Goal: Download file/media

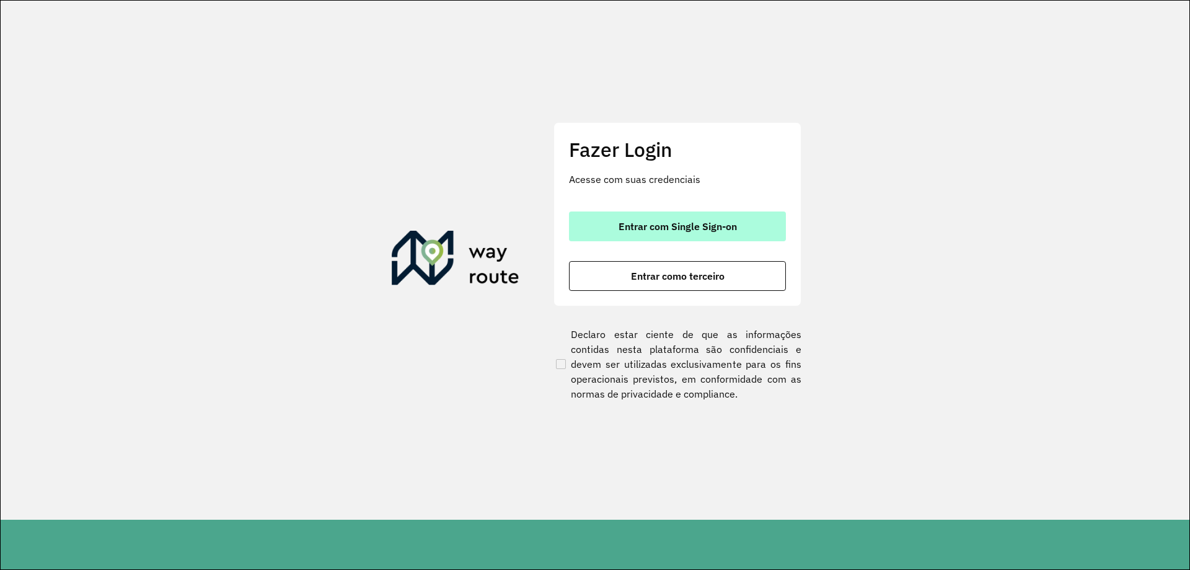
click at [690, 217] on button "Entrar com Single Sign-on" at bounding box center [677, 226] width 217 height 30
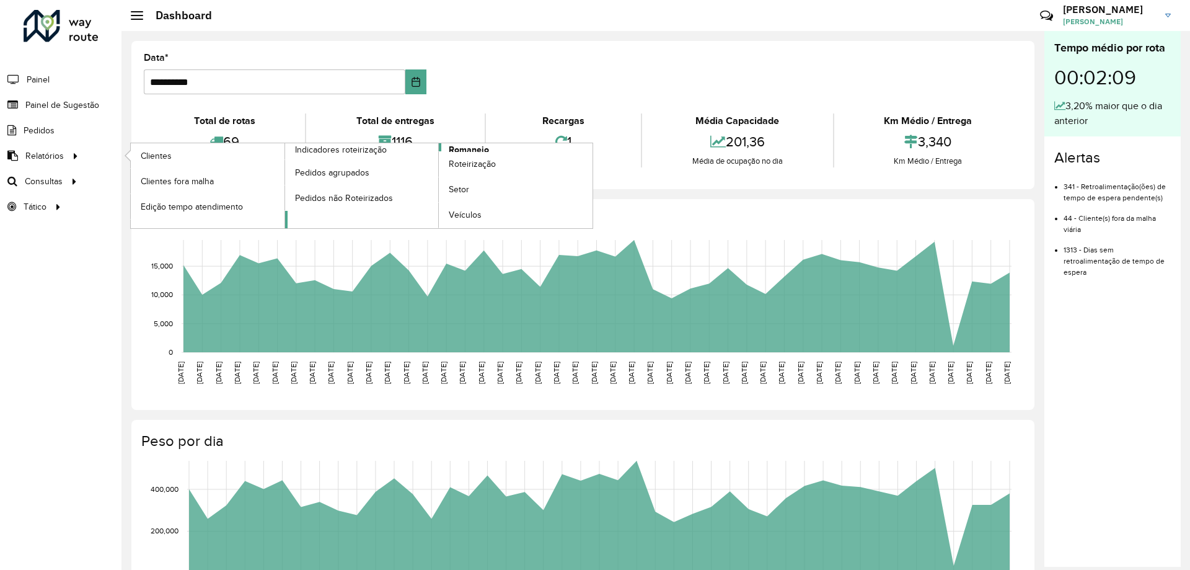
click at [483, 148] on span "Romaneio" at bounding box center [469, 149] width 40 height 13
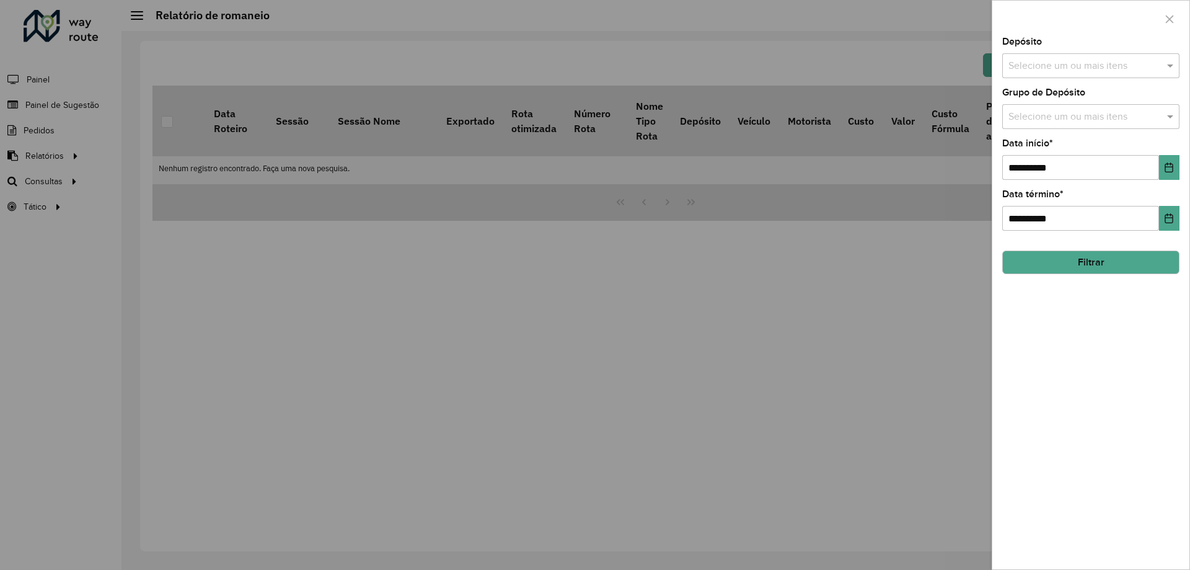
click at [1108, 69] on input "text" at bounding box center [1084, 66] width 159 height 15
click at [1038, 122] on div "CDD Contagem" at bounding box center [1091, 127] width 176 height 21
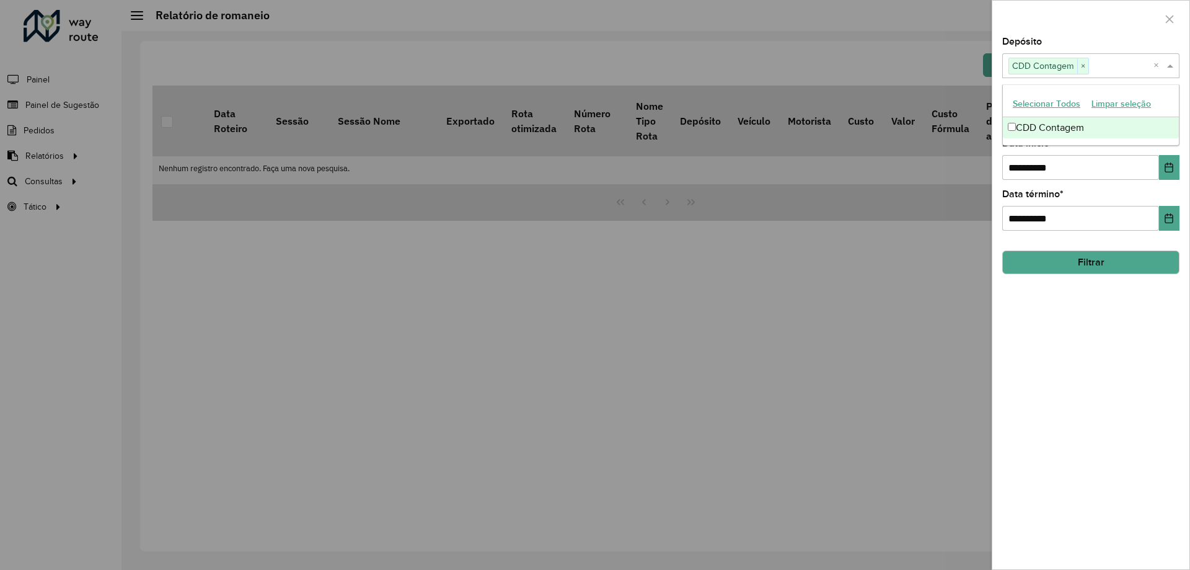
click at [1084, 20] on div at bounding box center [1090, 19] width 197 height 37
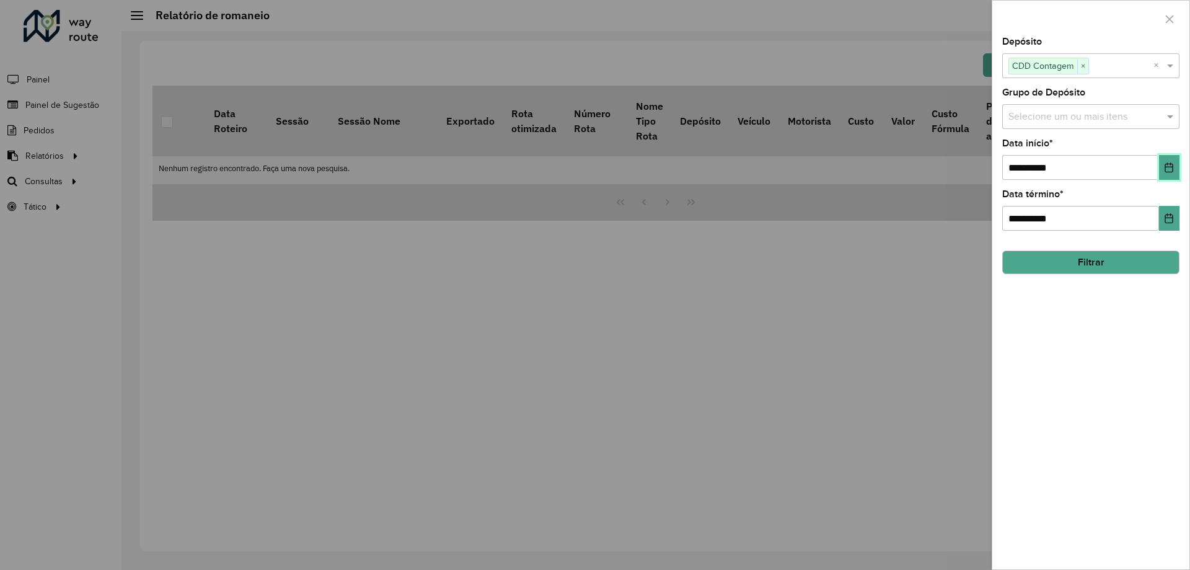
click at [1172, 160] on button "Choose Date" at bounding box center [1169, 167] width 20 height 25
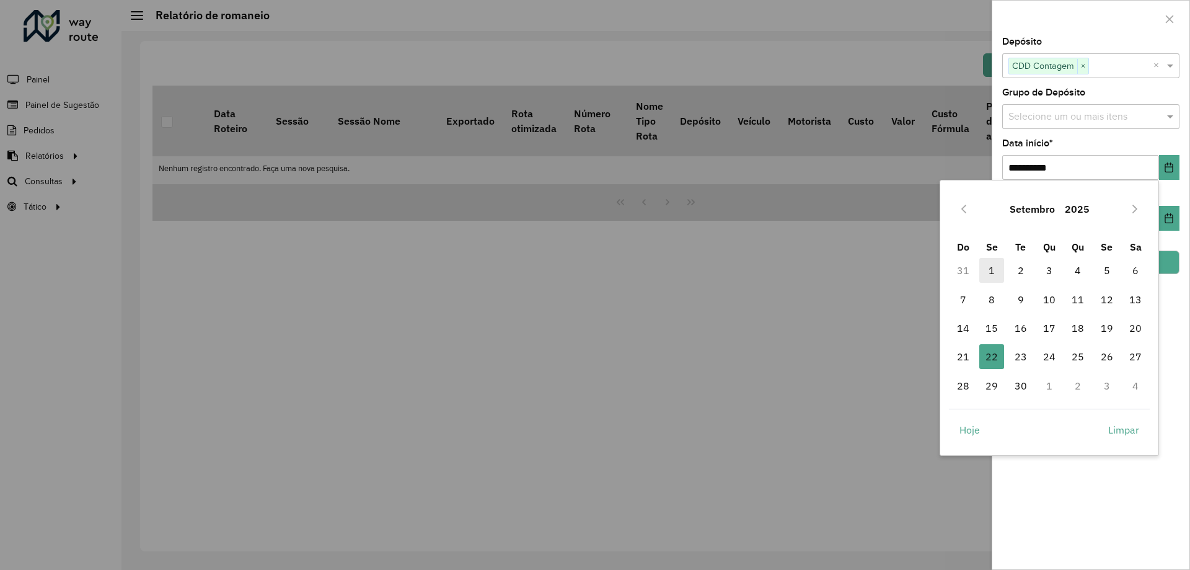
click at [998, 269] on span "1" at bounding box center [991, 270] width 25 height 25
type input "**********"
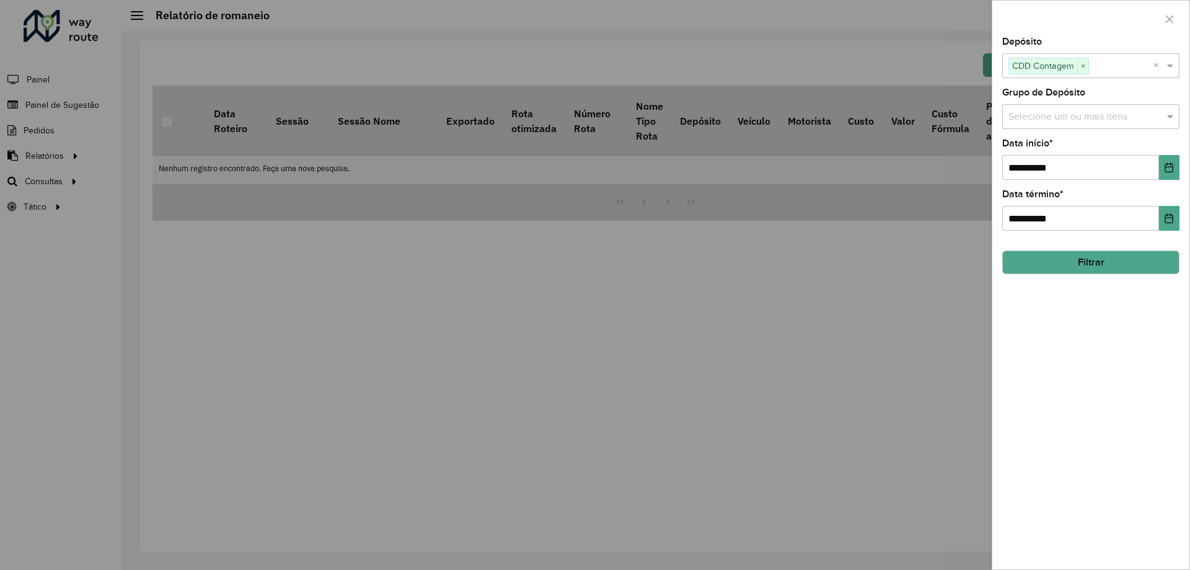
click at [1085, 263] on button "Filtrar" at bounding box center [1090, 262] width 177 height 24
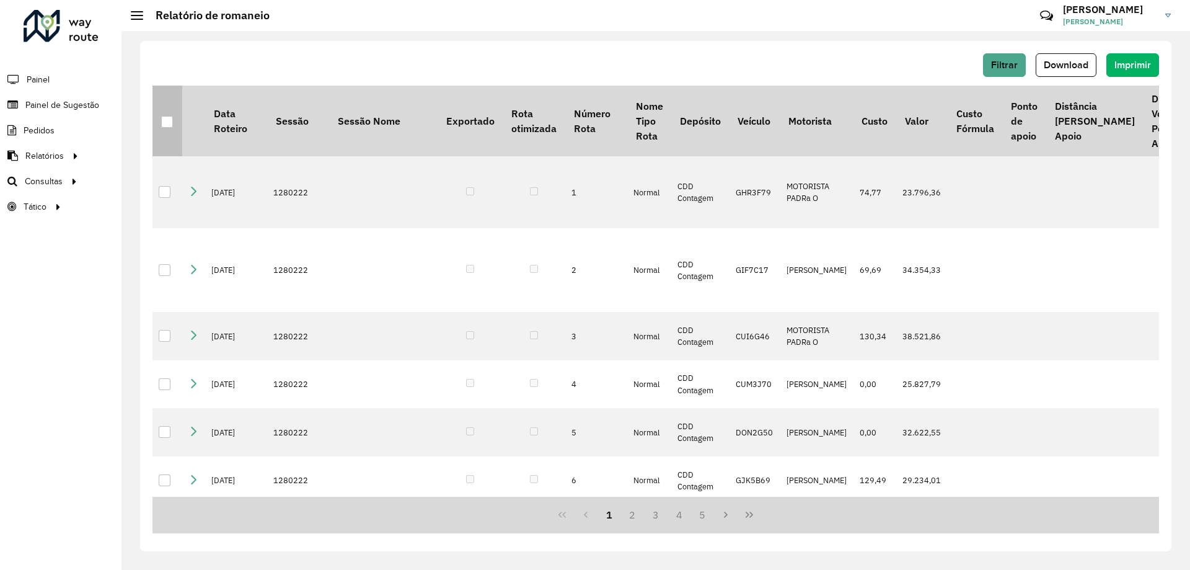
click at [171, 118] on div at bounding box center [167, 122] width 12 height 12
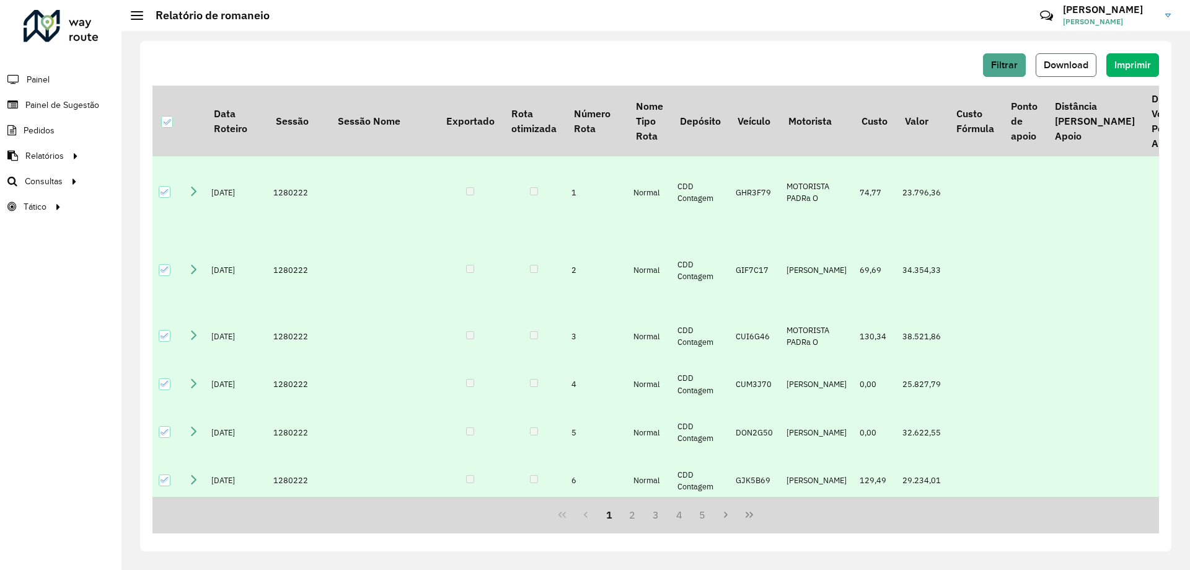
click at [1065, 69] on span "Download" at bounding box center [1066, 64] width 45 height 11
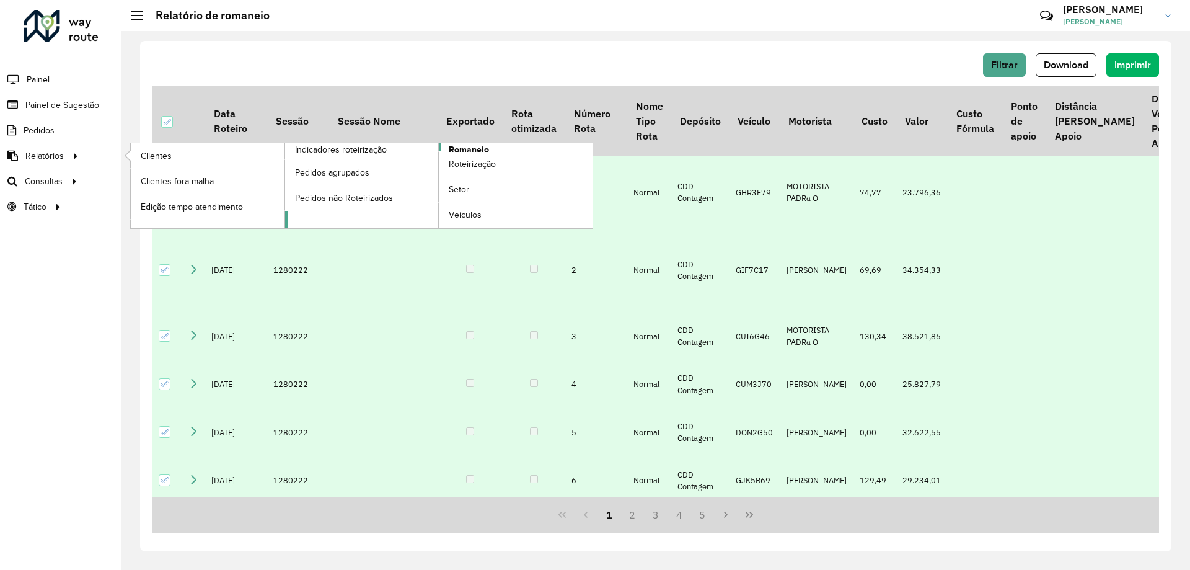
click at [460, 148] on span "Romaneio" at bounding box center [469, 149] width 40 height 13
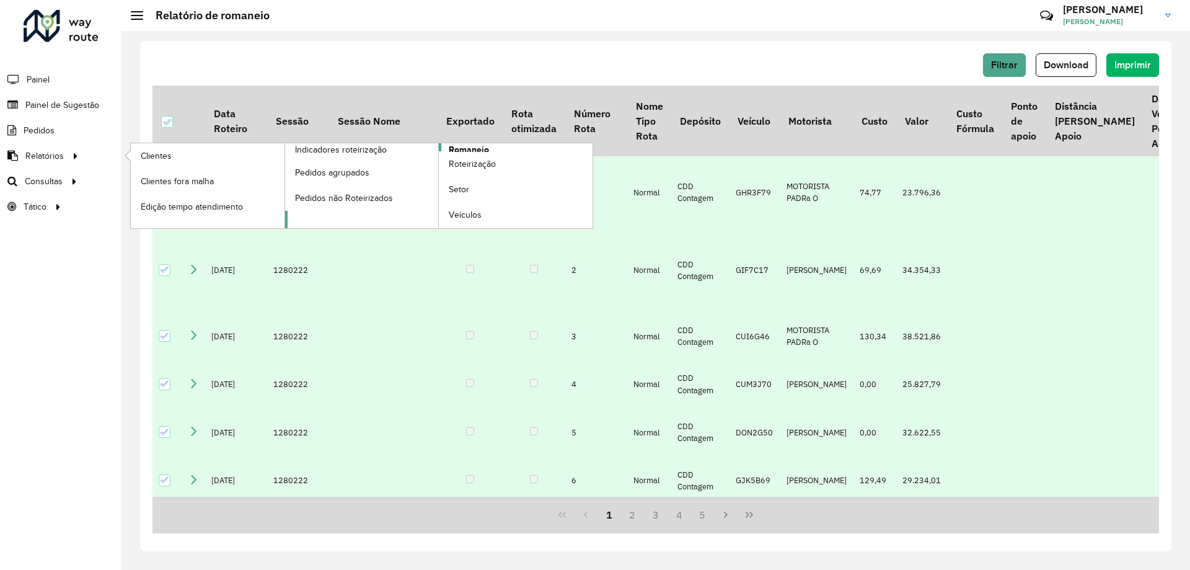
click at [460, 148] on span "Romaneio" at bounding box center [469, 149] width 40 height 13
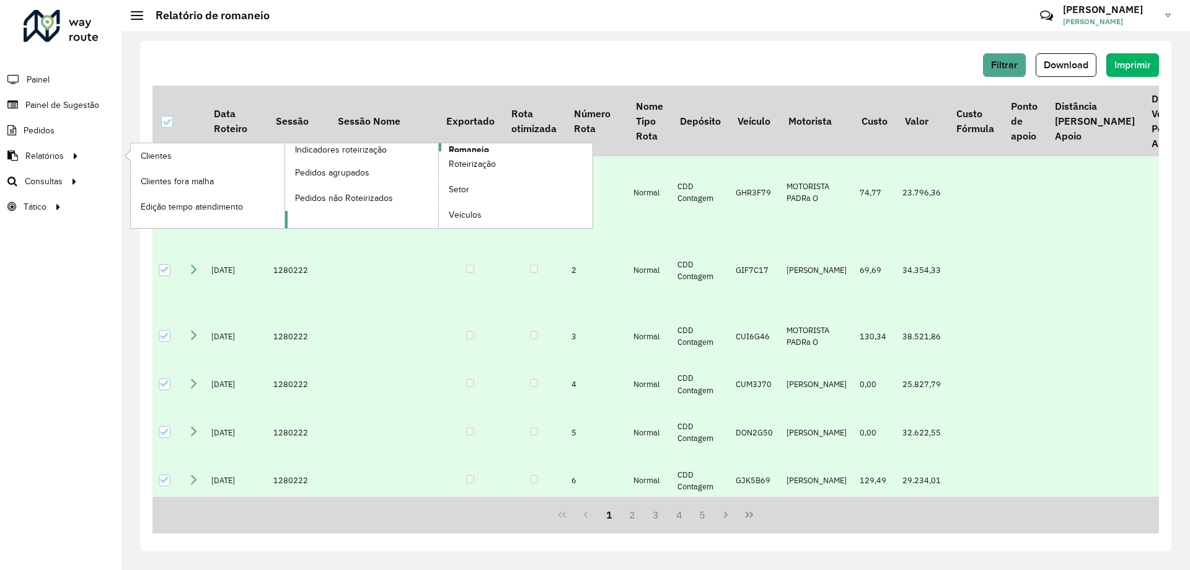
click at [470, 146] on span "Romaneio" at bounding box center [469, 149] width 40 height 13
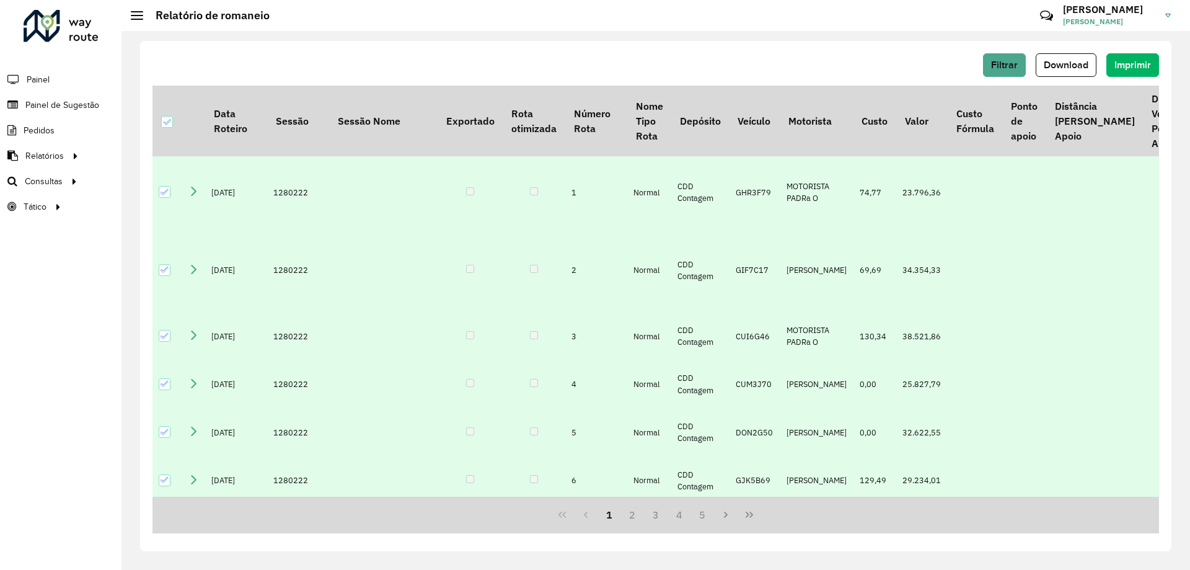
click at [440, 58] on div "Filtrar Download Imprimir" at bounding box center [655, 65] width 1007 height 24
click at [43, 63] on div "Roteirizador AmbevTech Painel Painel de Sugestão Pedidos Relatórios Clientes Cl…" at bounding box center [60, 285] width 121 height 570
click at [38, 80] on span "Painel" at bounding box center [39, 79] width 25 height 13
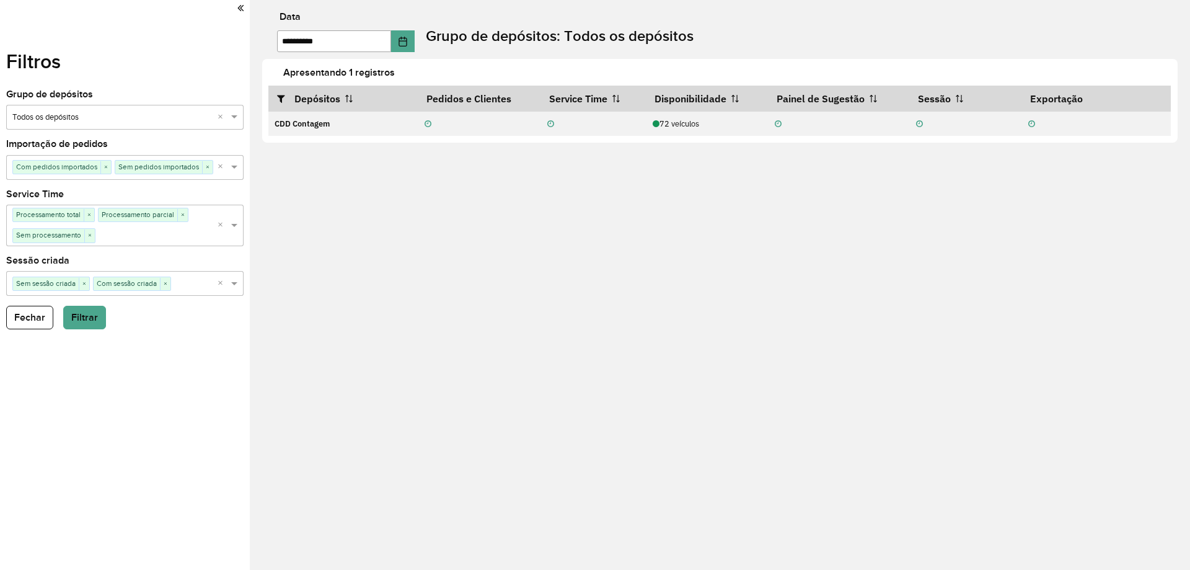
click at [245, 2] on div "Filtros Grupo de depósitos Selecione um grupo × Todos os depósitos × Importação…" at bounding box center [125, 285] width 250 height 570
click at [240, 7] on icon at bounding box center [240, 7] width 6 height 11
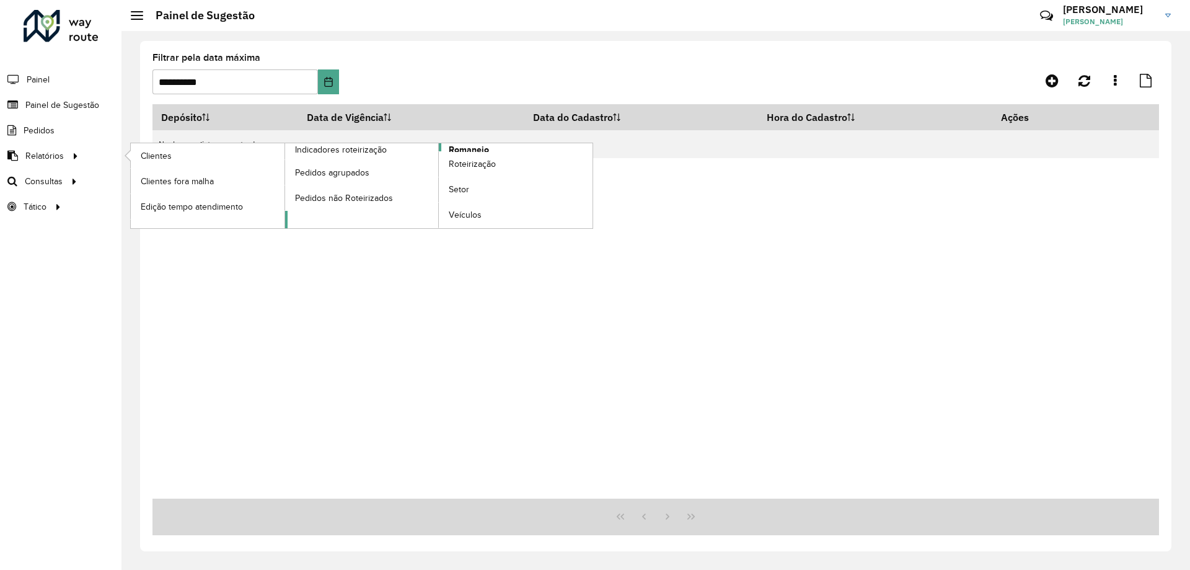
click at [478, 148] on span "Romaneio" at bounding box center [469, 149] width 40 height 13
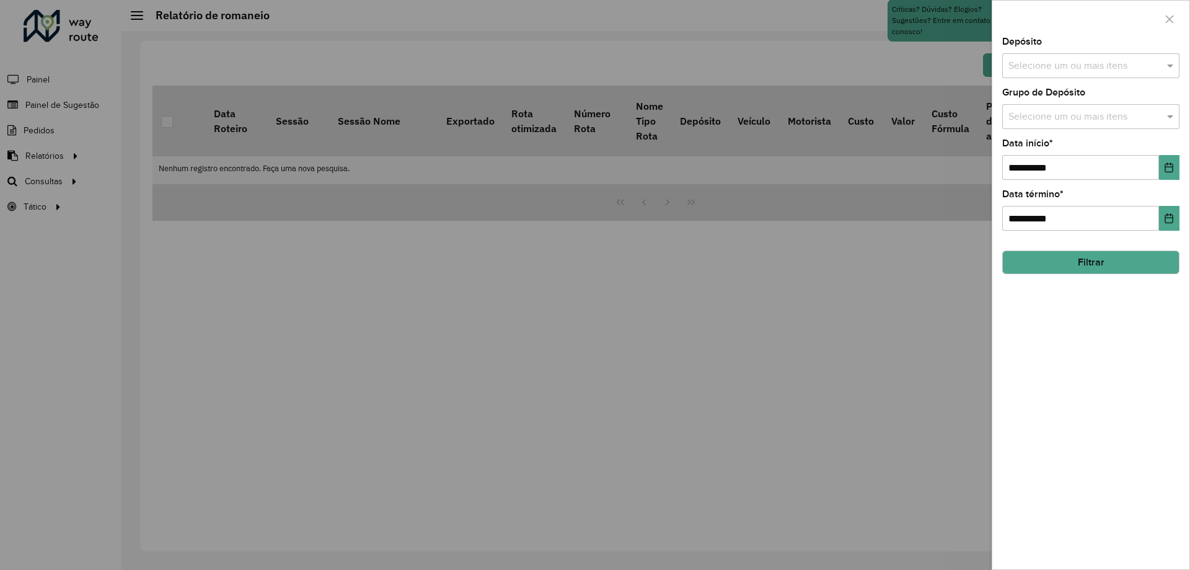
click at [1077, 63] on input "text" at bounding box center [1084, 66] width 159 height 15
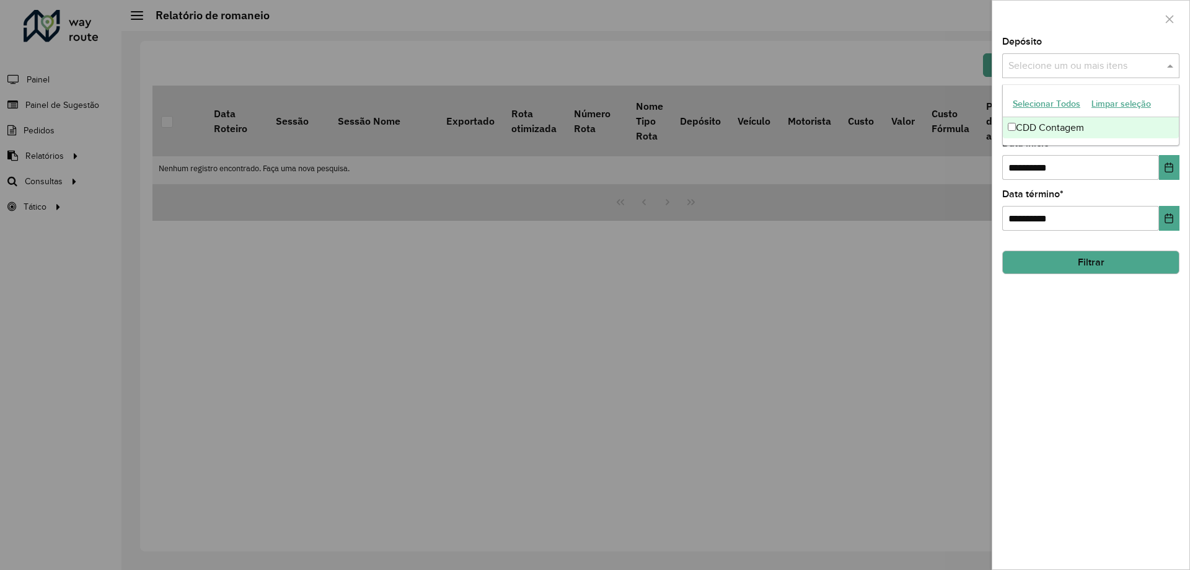
click at [1044, 121] on div "CDD Contagem" at bounding box center [1091, 127] width 176 height 21
click at [1160, 163] on button "Choose Date" at bounding box center [1169, 167] width 20 height 25
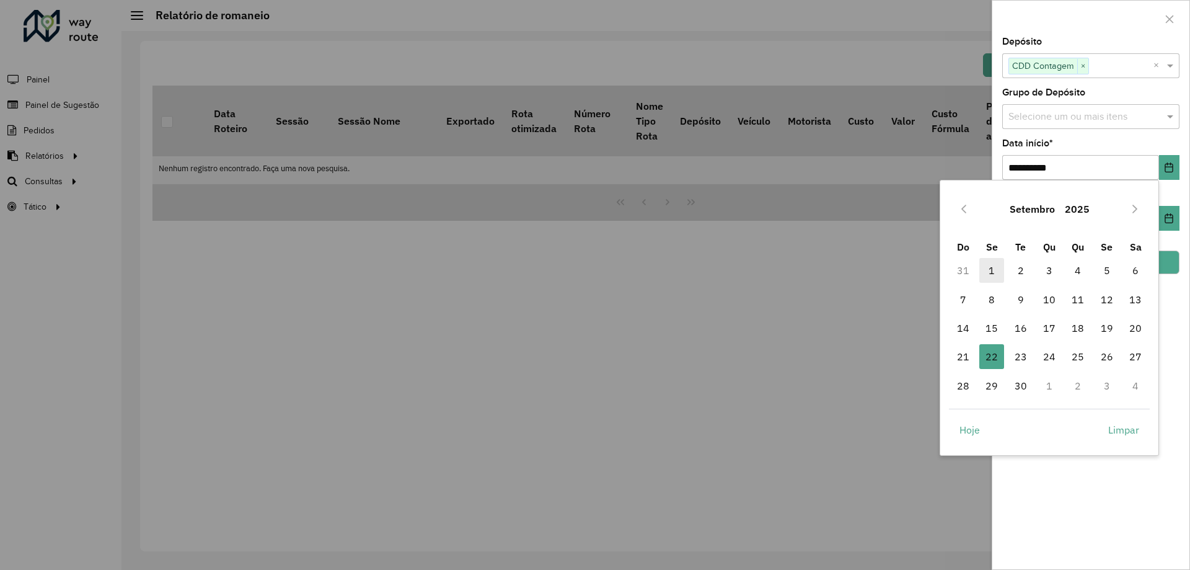
click at [995, 266] on span "1" at bounding box center [991, 270] width 25 height 25
type input "**********"
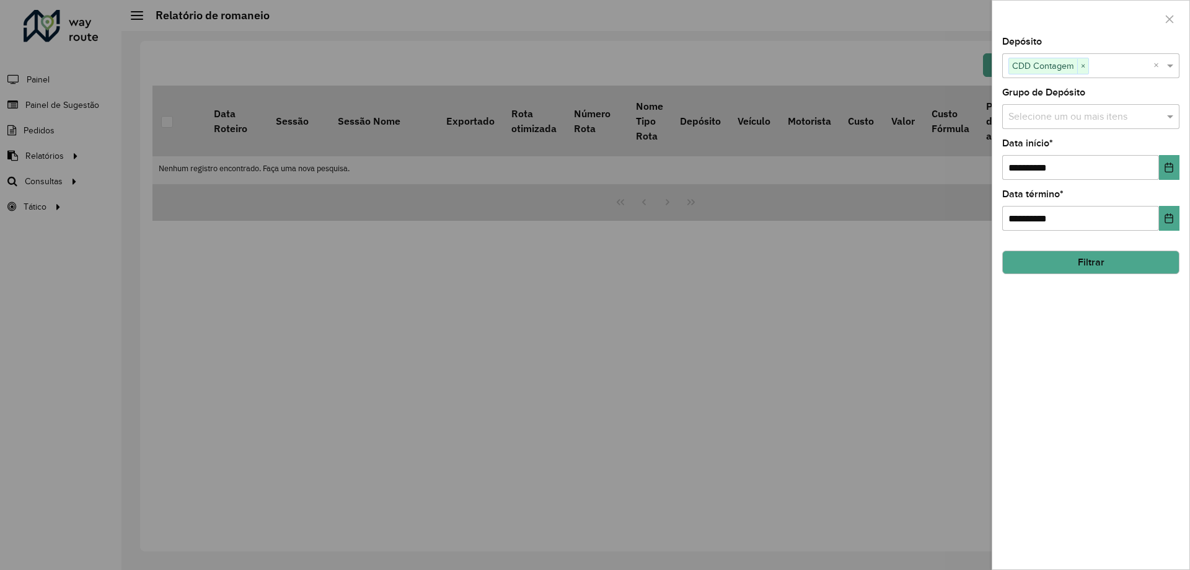
click at [1160, 537] on div "**********" at bounding box center [1090, 303] width 197 height 532
click at [1075, 116] on input "text" at bounding box center [1084, 117] width 159 height 15
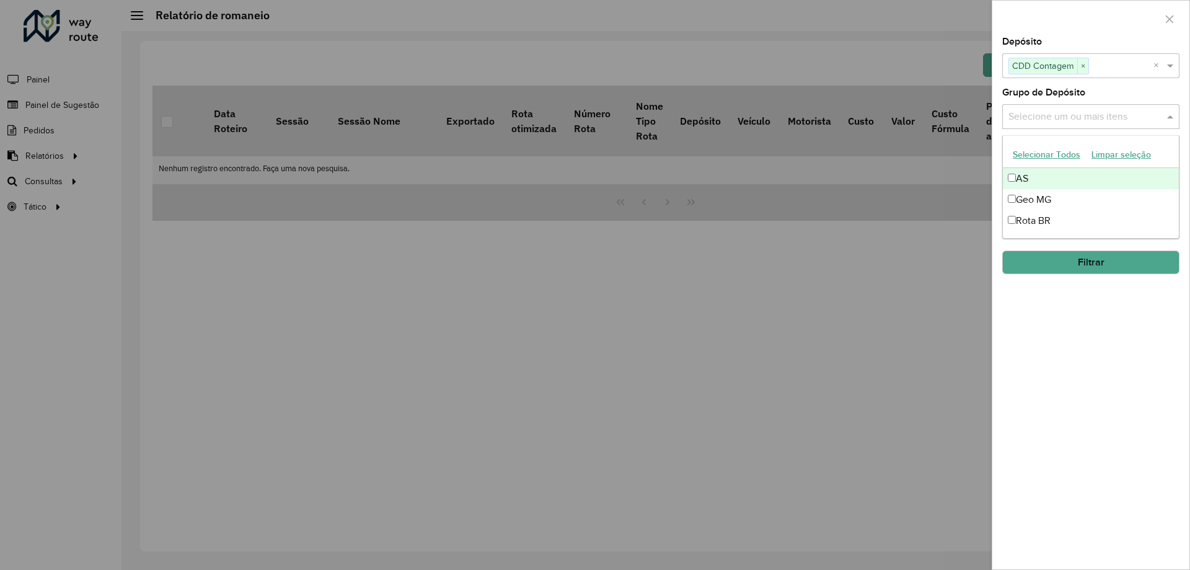
click at [1070, 154] on button "Selecionar Todos" at bounding box center [1046, 154] width 79 height 19
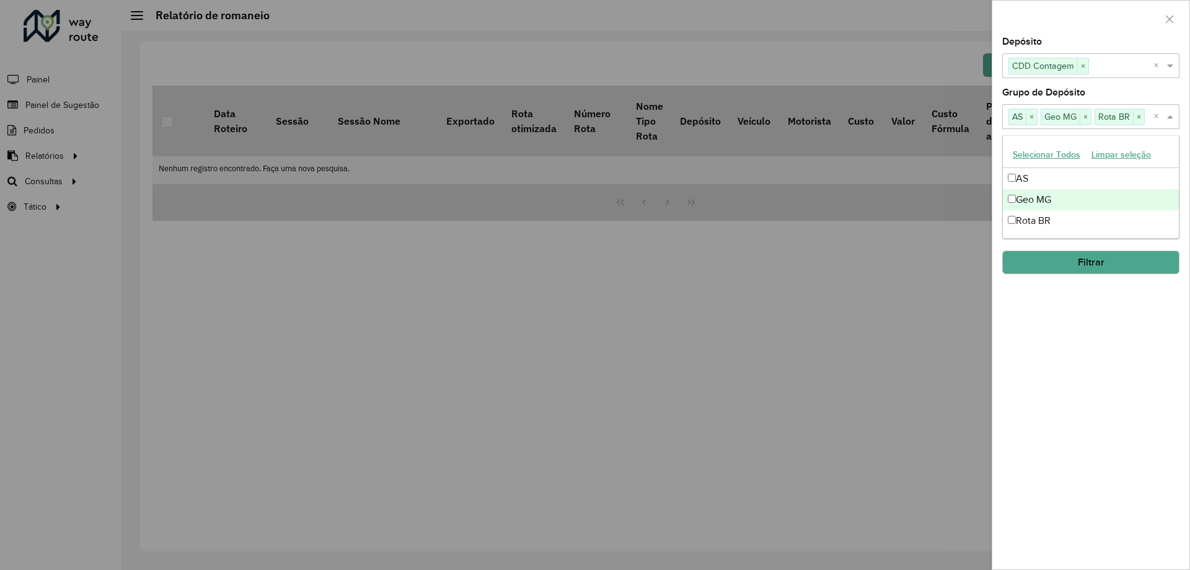
click at [1076, 255] on button "Filtrar" at bounding box center [1090, 262] width 177 height 24
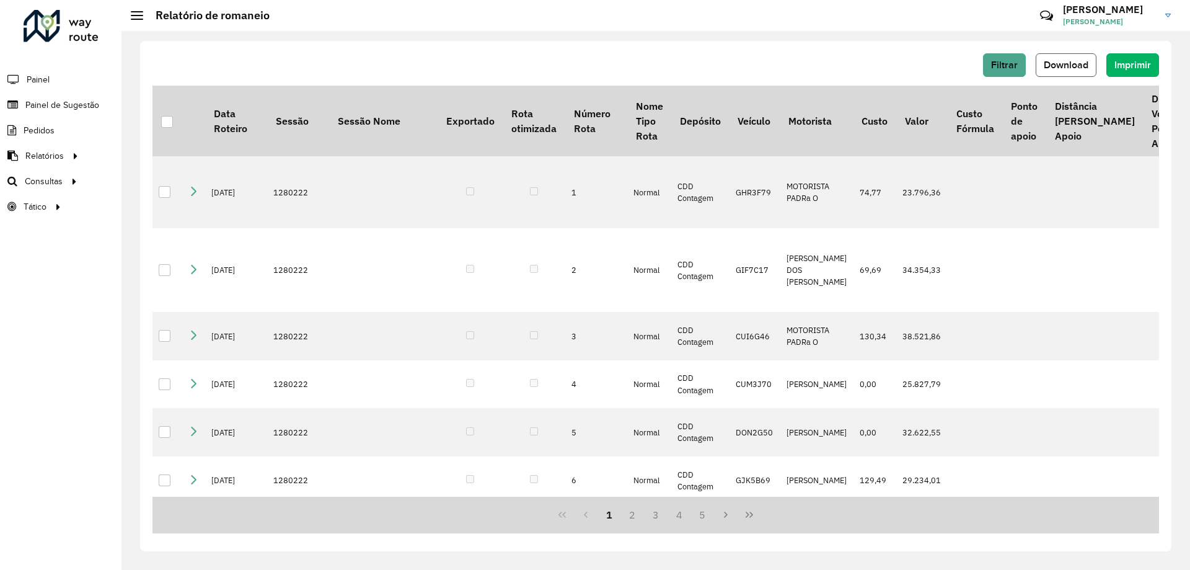
click at [1041, 61] on button "Download" at bounding box center [1066, 65] width 61 height 24
